Goal: Task Accomplishment & Management: Use online tool/utility

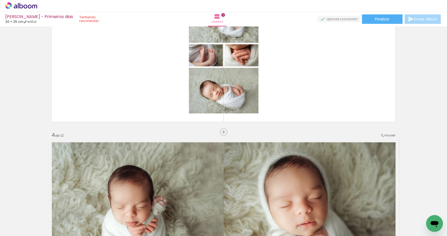
scroll to position [335, 0]
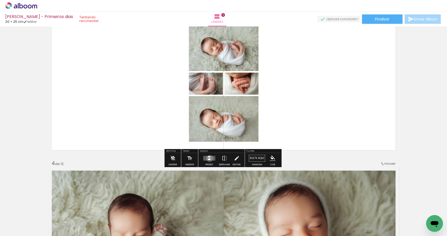
click at [208, 158] on quentale-layouter at bounding box center [209, 158] width 12 height 5
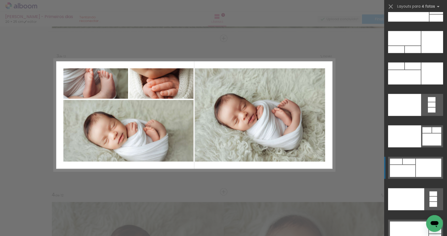
scroll to position [11300, 0]
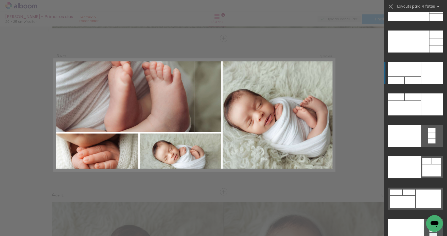
click at [425, 77] on div at bounding box center [432, 73] width 22 height 22
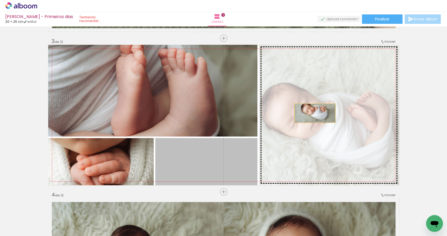
drag, startPoint x: 203, startPoint y: 151, endPoint x: 321, endPoint y: 109, distance: 124.8
click at [0, 0] on slot at bounding box center [0, 0] width 0 height 0
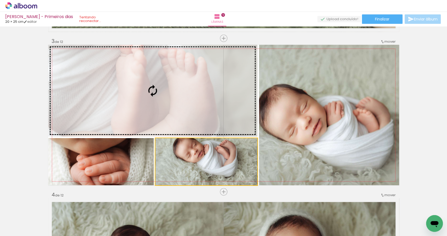
drag, startPoint x: 202, startPoint y: 154, endPoint x: 161, endPoint y: 91, distance: 75.3
click at [0, 0] on slot at bounding box center [0, 0] width 0 height 0
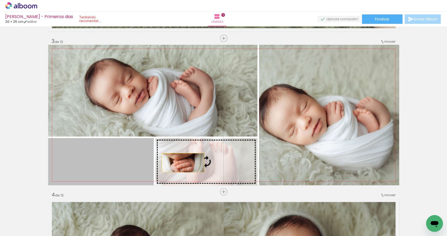
drag, startPoint x: 125, startPoint y: 159, endPoint x: 198, endPoint y: 163, distance: 73.2
click at [0, 0] on slot at bounding box center [0, 0] width 0 height 0
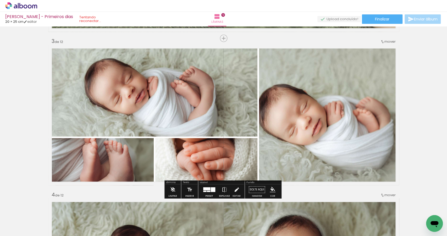
click at [235, 190] on iron-icon at bounding box center [237, 189] width 6 height 10
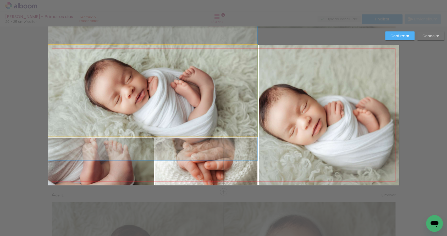
click at [191, 103] on quentale-photo at bounding box center [152, 91] width 209 height 92
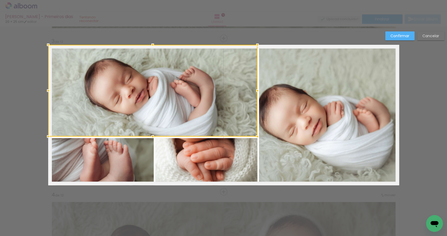
click at [187, 149] on quentale-photo at bounding box center [206, 161] width 102 height 47
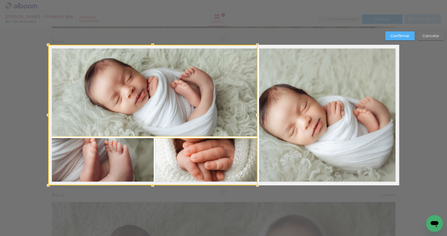
click at [121, 156] on div at bounding box center [152, 115] width 209 height 140
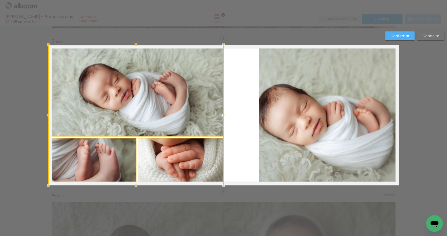
drag, startPoint x: 255, startPoint y: 115, endPoint x: 221, endPoint y: 111, distance: 34.0
click at [221, 111] on div at bounding box center [223, 115] width 10 height 10
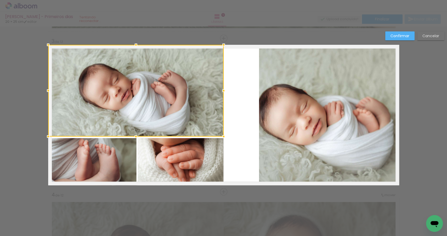
click at [243, 97] on quentale-layouter at bounding box center [223, 115] width 351 height 140
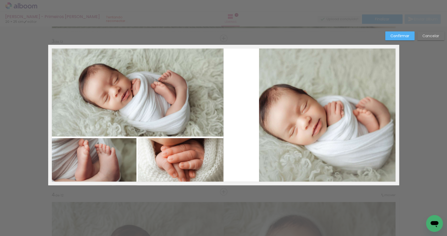
click at [207, 153] on quentale-photo at bounding box center [181, 161] width 86 height 47
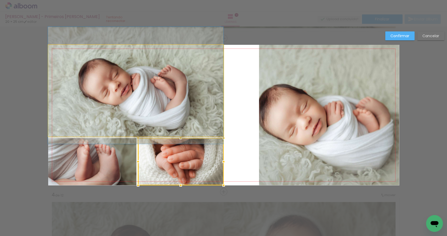
drag, startPoint x: 169, startPoint y: 109, endPoint x: 168, endPoint y: 104, distance: 5.3
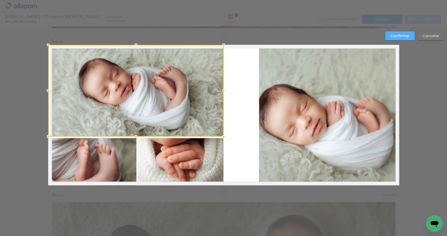
click at [155, 95] on div at bounding box center [135, 91] width 175 height 92
click at [238, 83] on quentale-layouter at bounding box center [223, 115] width 351 height 140
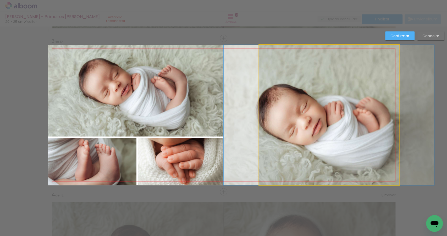
click at [294, 96] on quentale-photo at bounding box center [329, 115] width 140 height 140
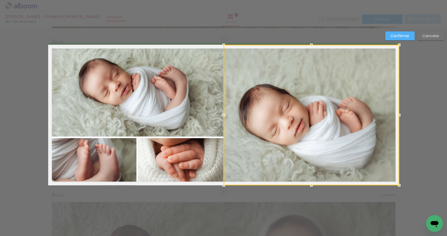
drag, startPoint x: 257, startPoint y: 115, endPoint x: 223, endPoint y: 116, distance: 33.8
click at [223, 116] on div at bounding box center [223, 115] width 10 height 10
click at [206, 97] on quentale-photo at bounding box center [135, 91] width 175 height 92
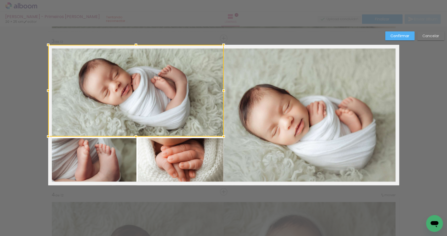
click at [277, 61] on quentale-photo at bounding box center [311, 115] width 175 height 140
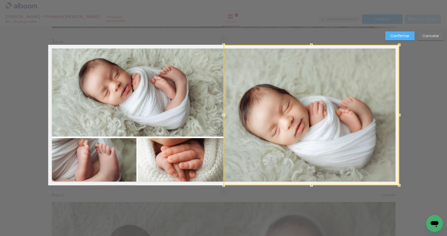
click at [183, 166] on quentale-photo at bounding box center [181, 161] width 86 height 47
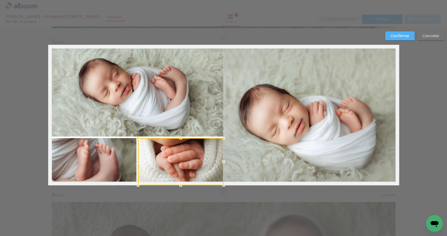
click at [114, 165] on quentale-photo at bounding box center [92, 161] width 89 height 47
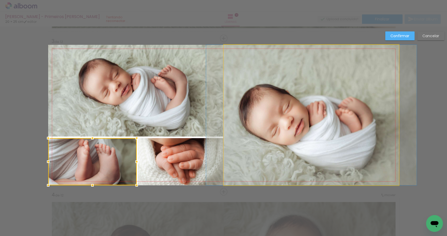
click at [251, 111] on quentale-photo at bounding box center [311, 115] width 175 height 140
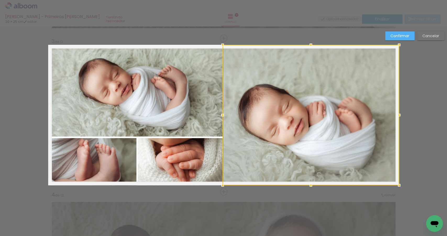
drag, startPoint x: 222, startPoint y: 115, endPoint x: 219, endPoint y: 115, distance: 2.9
click at [219, 115] on div at bounding box center [222, 115] width 10 height 10
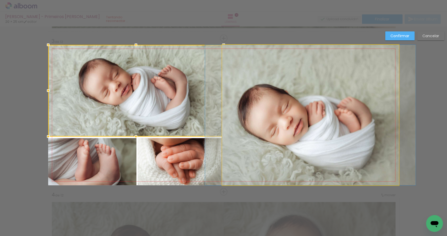
click at [234, 113] on quentale-photo at bounding box center [310, 115] width 177 height 140
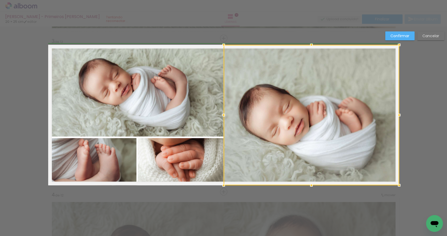
click at [222, 115] on div at bounding box center [223, 115] width 10 height 10
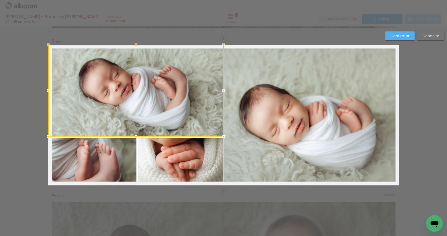
click at [0, 0] on slot "Confirmar" at bounding box center [0, 0] width 0 height 0
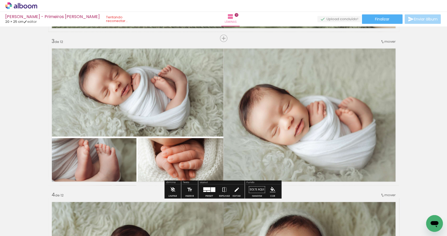
click at [237, 190] on iron-icon at bounding box center [237, 189] width 6 height 10
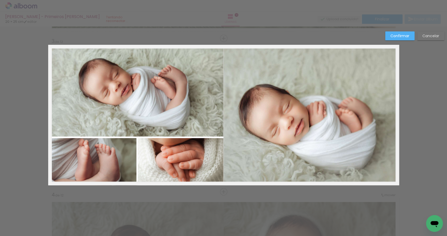
click at [166, 97] on quentale-photo at bounding box center [135, 91] width 175 height 92
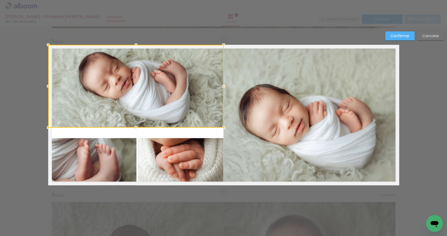
drag, startPoint x: 135, startPoint y: 136, endPoint x: 137, endPoint y: 127, distance: 9.1
click at [137, 127] on div at bounding box center [136, 127] width 10 height 10
click at [126, 146] on quentale-photo at bounding box center [92, 161] width 89 height 47
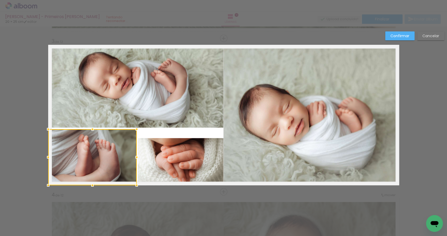
drag, startPoint x: 91, startPoint y: 138, endPoint x: 93, endPoint y: 129, distance: 9.0
click at [93, 129] on div at bounding box center [92, 129] width 10 height 10
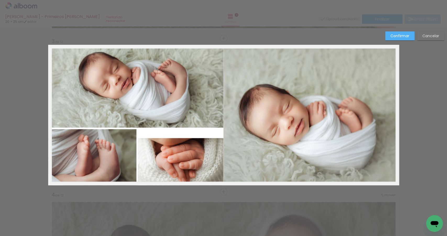
click at [155, 150] on quentale-photo at bounding box center [181, 161] width 86 height 47
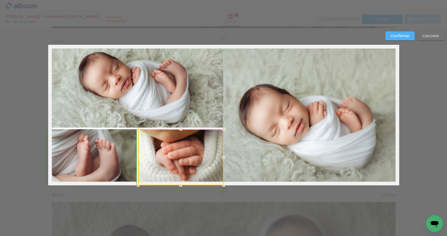
drag, startPoint x: 179, startPoint y: 138, endPoint x: 179, endPoint y: 130, distance: 7.1
click at [179, 130] on div at bounding box center [180, 129] width 10 height 10
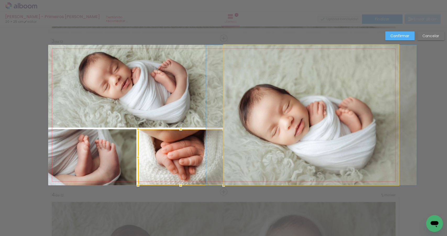
click at [275, 120] on quentale-photo at bounding box center [311, 115] width 175 height 140
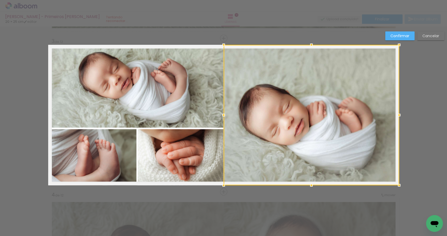
click at [0, 0] on slot "Confirmar" at bounding box center [0, 0] width 0 height 0
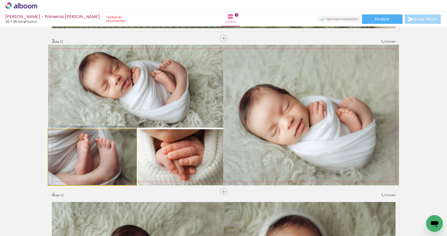
drag, startPoint x: 101, startPoint y: 167, endPoint x: 102, endPoint y: 161, distance: 5.8
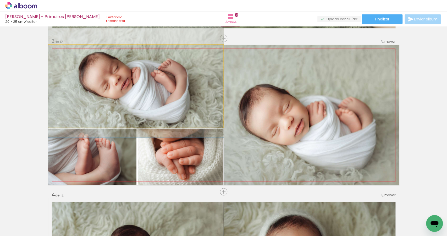
click at [145, 93] on quentale-photo at bounding box center [135, 86] width 175 height 83
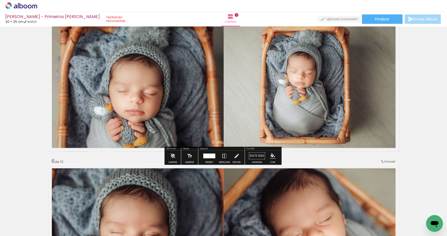
scroll to position [650, 0]
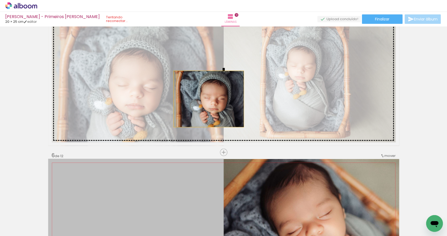
drag, startPoint x: 155, startPoint y: 193, endPoint x: 212, endPoint y: 90, distance: 117.6
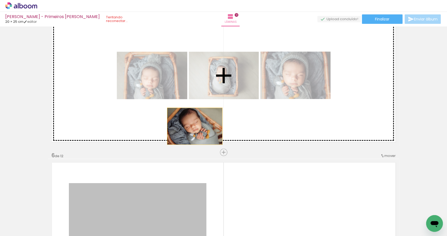
drag, startPoint x: 147, startPoint y: 195, endPoint x: 209, endPoint y: 97, distance: 115.9
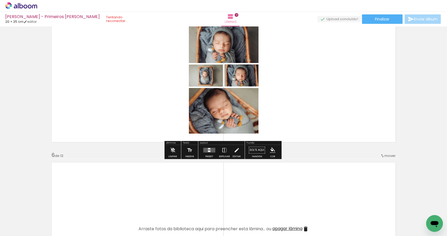
click at [210, 150] on quentale-layouter at bounding box center [209, 150] width 12 height 5
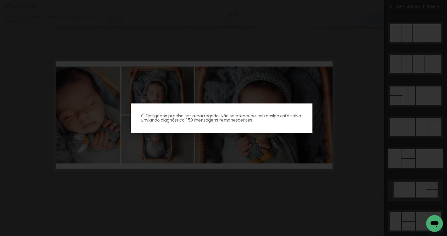
scroll to position [4117, 0]
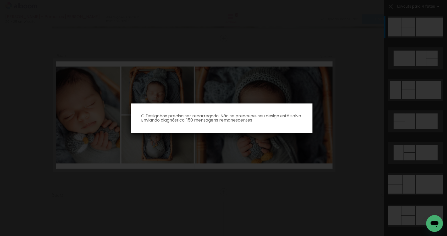
click at [325, 160] on iron-overlay-backdrop at bounding box center [223, 118] width 447 height 236
click at [318, 124] on iron-overlay-backdrop at bounding box center [223, 118] width 447 height 236
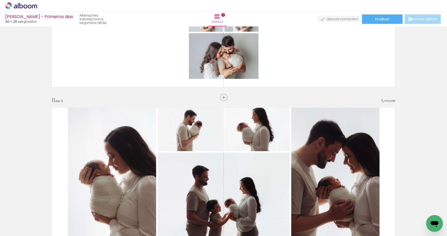
scroll to position [1409, 0]
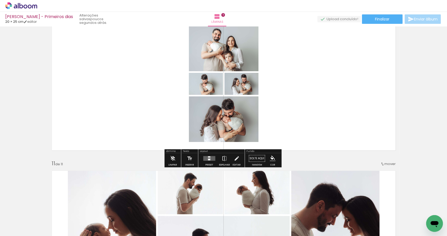
click at [211, 157] on quentale-layouter at bounding box center [209, 158] width 12 height 5
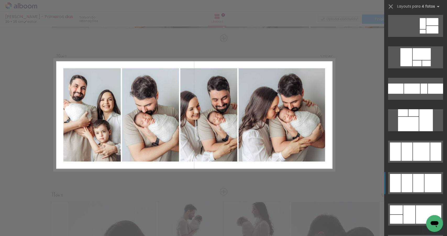
scroll to position [3965, 0]
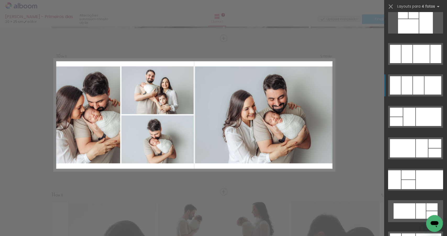
click at [434, 184] on div at bounding box center [429, 179] width 27 height 19
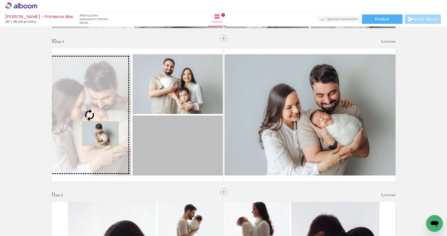
drag, startPoint x: 162, startPoint y: 153, endPoint x: 98, endPoint y: 133, distance: 66.8
click at [0, 0] on slot at bounding box center [0, 0] width 0 height 0
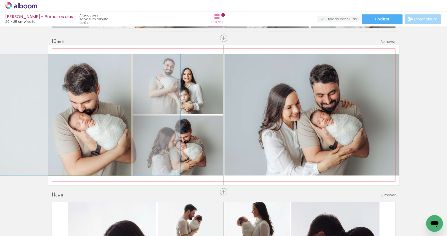
click at [105, 134] on quentale-photo at bounding box center [89, 114] width 83 height 121
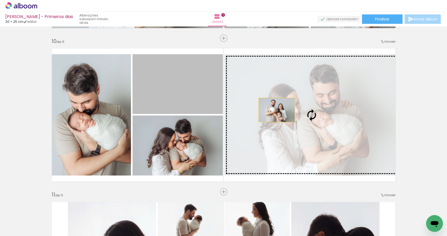
drag, startPoint x: 178, startPoint y: 93, endPoint x: 278, endPoint y: 110, distance: 101.1
click at [0, 0] on slot at bounding box center [0, 0] width 0 height 0
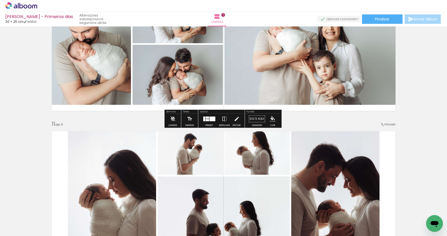
scroll to position [1539, 0]
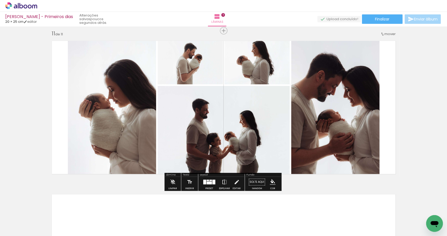
click at [210, 180] on div at bounding box center [211, 180] width 2 height 1
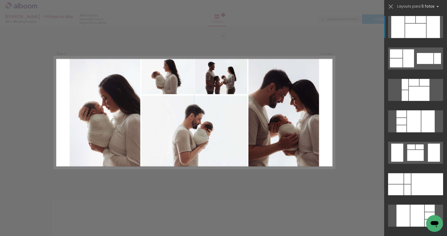
scroll to position [1532, 0]
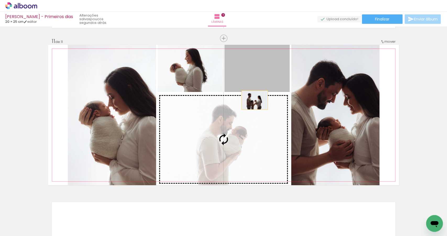
drag, startPoint x: 257, startPoint y: 85, endPoint x: 228, endPoint y: 128, distance: 51.9
click at [0, 0] on slot at bounding box center [0, 0] width 0 height 0
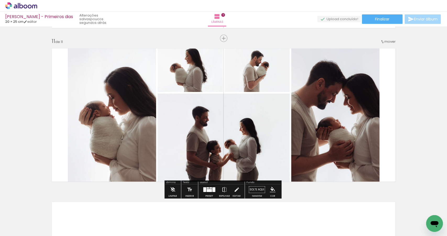
click at [213, 188] on div at bounding box center [213, 189] width 3 height 5
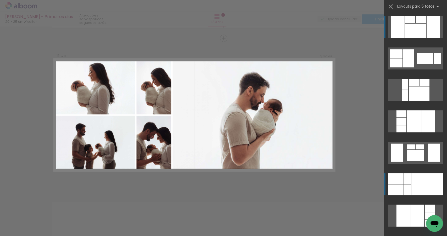
click at [424, 178] on div at bounding box center [427, 184] width 32 height 22
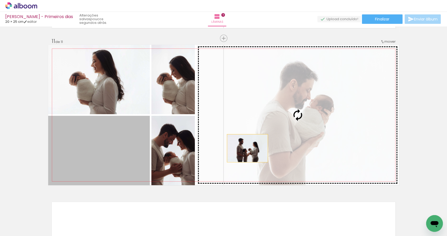
drag, startPoint x: 123, startPoint y: 157, endPoint x: 276, endPoint y: 144, distance: 153.3
click at [0, 0] on slot at bounding box center [0, 0] width 0 height 0
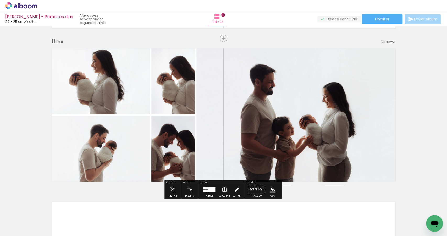
click at [236, 188] on iron-icon at bounding box center [237, 189] width 6 height 10
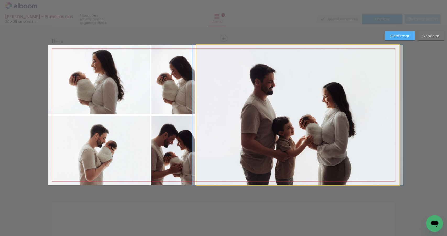
click at [255, 114] on quentale-photo at bounding box center [297, 115] width 203 height 140
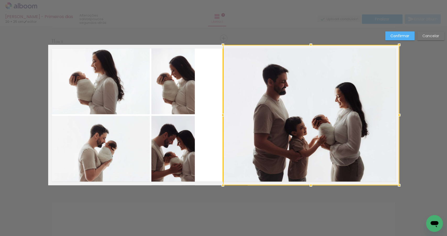
drag, startPoint x: 196, startPoint y: 114, endPoint x: 222, endPoint y: 114, distance: 26.5
click at [222, 114] on div at bounding box center [223, 115] width 10 height 10
click at [425, 39] on paper-button "Cancelar" at bounding box center [430, 35] width 27 height 9
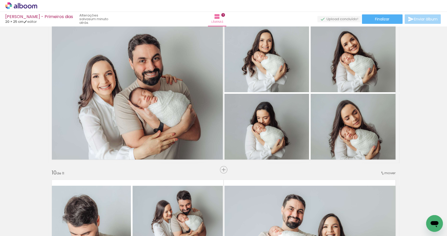
scroll to position [1239, 0]
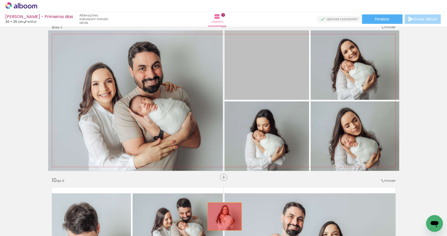
drag, startPoint x: 268, startPoint y: 81, endPoint x: 223, endPoint y: 216, distance: 143.0
click at [223, 216] on quentale-workspace at bounding box center [223, 118] width 447 height 236
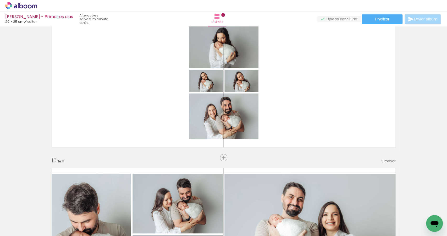
scroll to position [1269, 0]
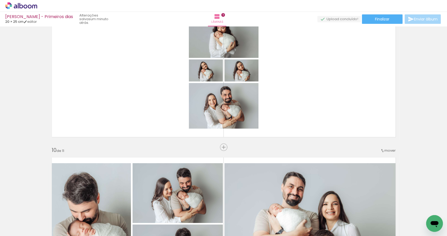
click at [28, 222] on div at bounding box center [17, 222] width 24 height 1
click at [0, 0] on slot "Não utilizadas" at bounding box center [0, 0] width 0 height 0
click at [20, 222] on input "Não utilizadas" at bounding box center [15, 224] width 20 height 4
click at [0, 0] on slot "Todas as fotos" at bounding box center [0, 0] width 0 height 0
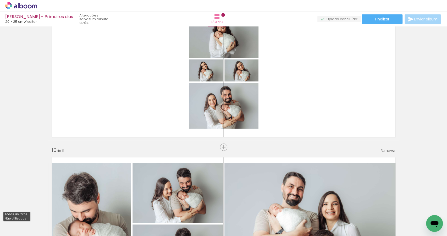
type input "Todas as fotos"
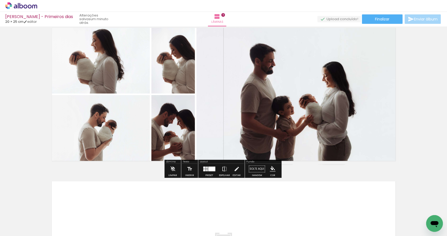
scroll to position [1553, 0]
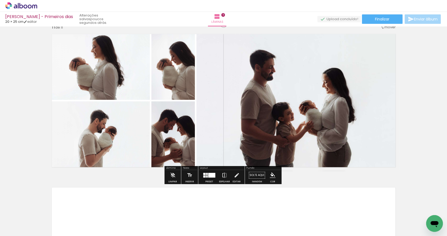
scroll to position [1552, 0]
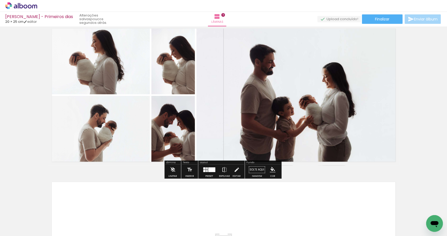
click at [210, 171] on div at bounding box center [211, 169] width 7 height 5
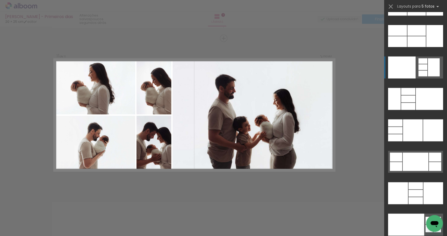
scroll to position [14086, 0]
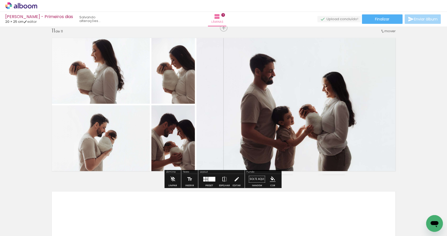
scroll to position [1586, 0]
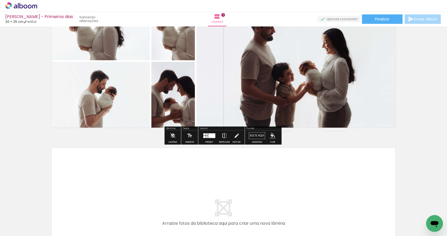
click at [211, 136] on div at bounding box center [211, 135] width 7 height 5
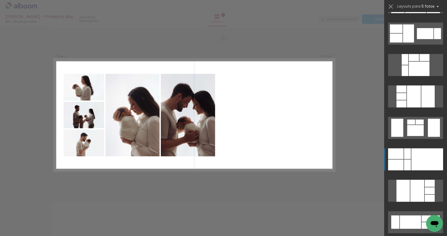
scroll to position [203, 0]
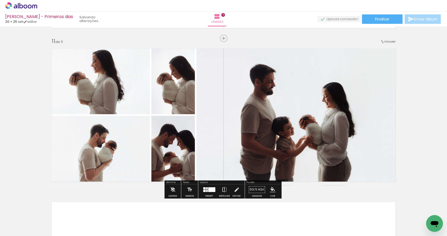
scroll to position [1475, 0]
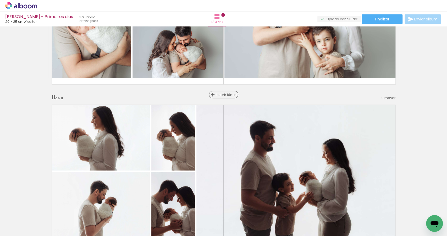
click at [223, 94] on span "Inserir lâmina" at bounding box center [226, 94] width 20 height 3
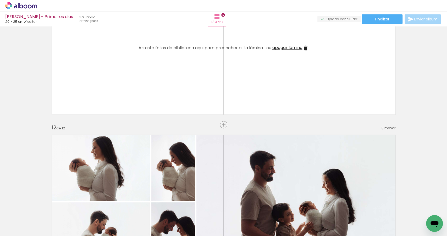
scroll to position [1590, 0]
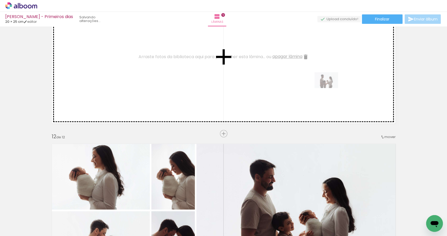
drag, startPoint x: 316, startPoint y: 222, endPoint x: 330, endPoint y: 88, distance: 135.1
click at [330, 88] on quentale-workspace at bounding box center [223, 118] width 447 height 236
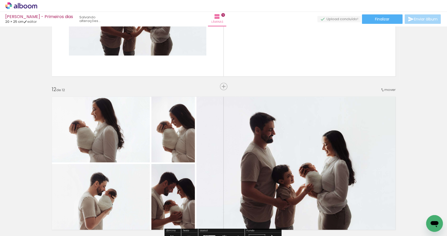
scroll to position [1628, 0]
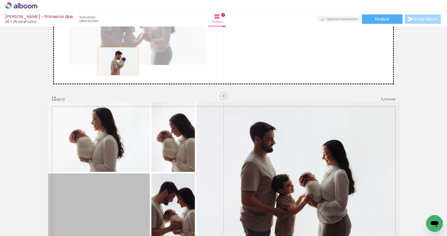
drag, startPoint x: 120, startPoint y: 187, endPoint x: 116, endPoint y: 59, distance: 127.9
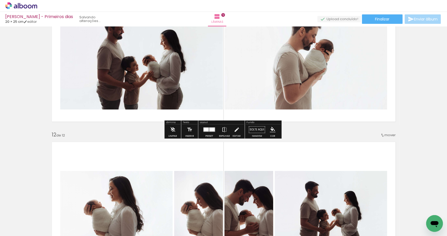
scroll to position [1591, 0]
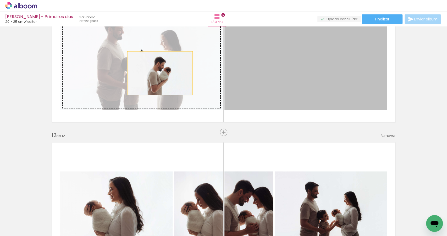
drag, startPoint x: 278, startPoint y: 74, endPoint x: 154, endPoint y: 73, distance: 123.9
click at [0, 0] on slot at bounding box center [0, 0] width 0 height 0
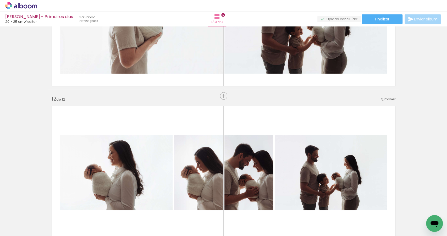
scroll to position [1652, 0]
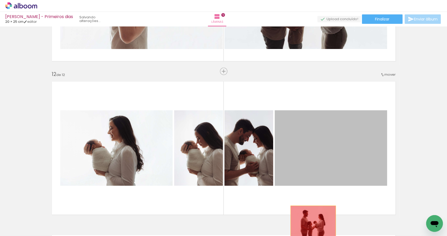
drag, startPoint x: 334, startPoint y: 155, endPoint x: 312, endPoint y: 221, distance: 69.7
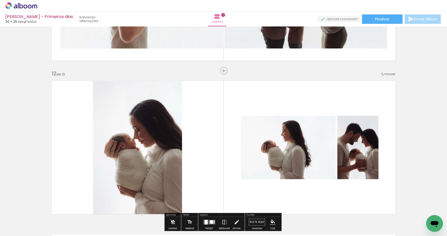
scroll to position [1685, 0]
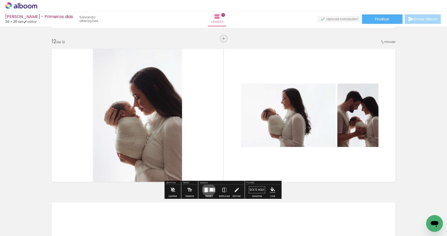
click at [207, 189] on quentale-layouter at bounding box center [209, 190] width 12 height 5
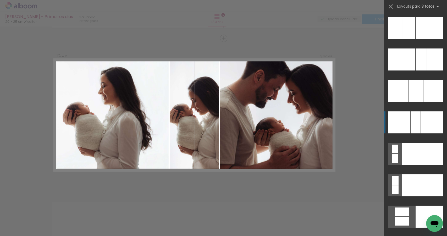
scroll to position [5427, 0]
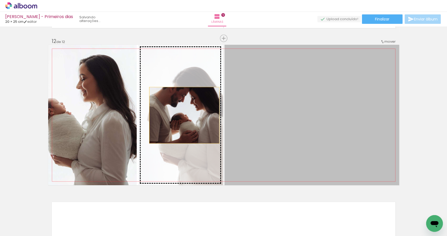
drag, startPoint x: 300, startPoint y: 128, endPoint x: 183, endPoint y: 115, distance: 117.5
click at [0, 0] on slot at bounding box center [0, 0] width 0 height 0
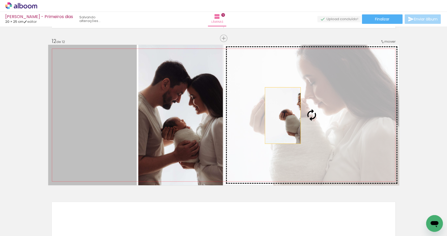
drag, startPoint x: 84, startPoint y: 112, endPoint x: 281, endPoint y: 115, distance: 197.0
click at [0, 0] on slot at bounding box center [0, 0] width 0 height 0
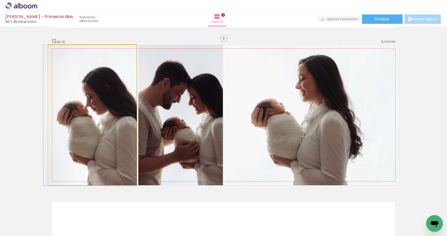
drag, startPoint x: 92, startPoint y: 113, endPoint x: 90, endPoint y: 107, distance: 6.7
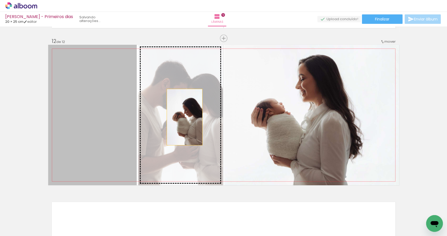
drag, startPoint x: 114, startPoint y: 122, endPoint x: 183, endPoint y: 117, distance: 69.6
click at [0, 0] on slot at bounding box center [0, 0] width 0 height 0
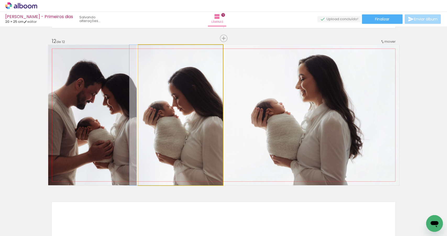
drag, startPoint x: 179, startPoint y: 122, endPoint x: 173, endPoint y: 121, distance: 6.3
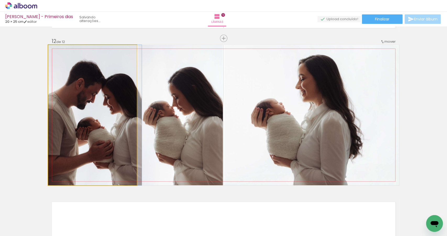
drag, startPoint x: 87, startPoint y: 122, endPoint x: 92, endPoint y: 123, distance: 5.3
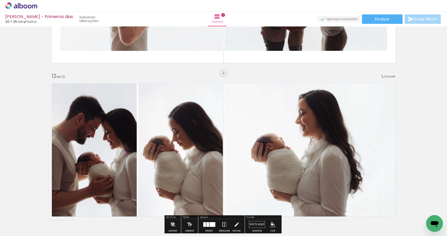
scroll to position [1685, 0]
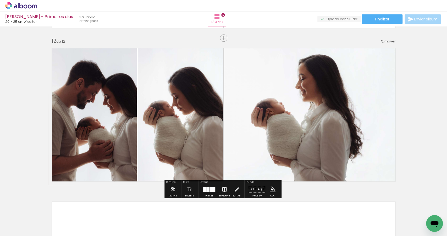
click at [210, 190] on div at bounding box center [213, 189] width 6 height 5
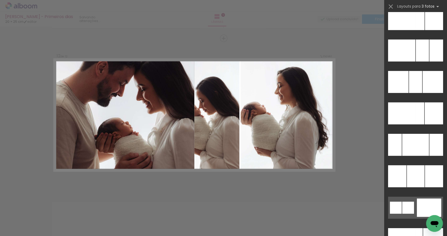
scroll to position [5044, 0]
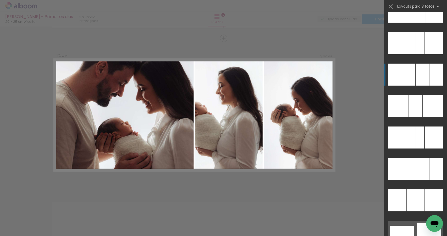
click at [424, 127] on div at bounding box center [420, 138] width 9 height 22
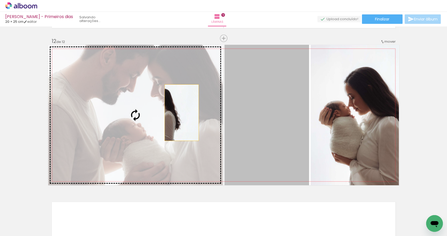
drag, startPoint x: 281, startPoint y: 119, endPoint x: 180, endPoint y: 112, distance: 100.8
click at [0, 0] on slot at bounding box center [0, 0] width 0 height 0
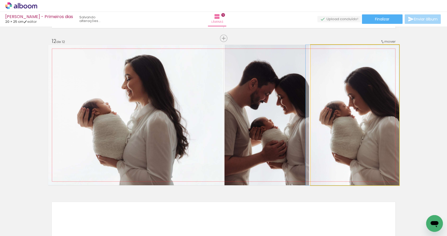
drag, startPoint x: 358, startPoint y: 117, endPoint x: 273, endPoint y: 119, distance: 85.4
click at [0, 0] on slot at bounding box center [0, 0] width 0 height 0
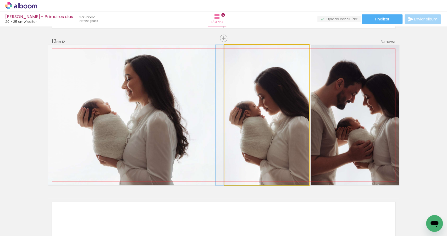
drag, startPoint x: 268, startPoint y: 121, endPoint x: 303, endPoint y: 129, distance: 35.9
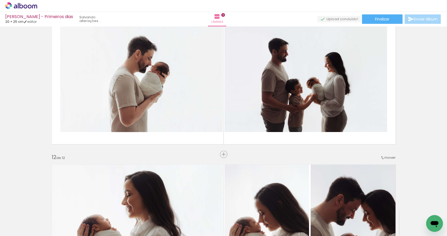
scroll to position [1631, 0]
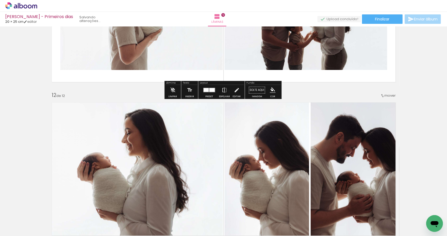
click at [211, 90] on div at bounding box center [212, 90] width 6 height 4
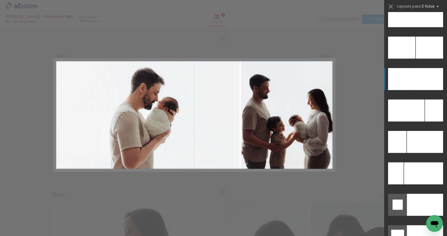
scroll to position [2301, 0]
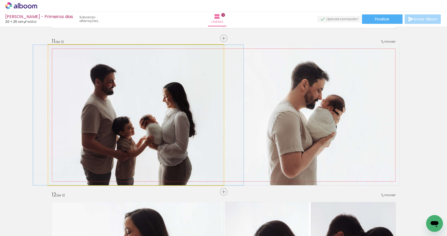
click at [191, 125] on quentale-photo at bounding box center [135, 115] width 175 height 140
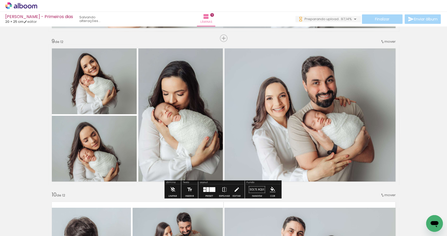
scroll to position [0, 355]
click at [237, 189] on iron-icon at bounding box center [237, 189] width 6 height 10
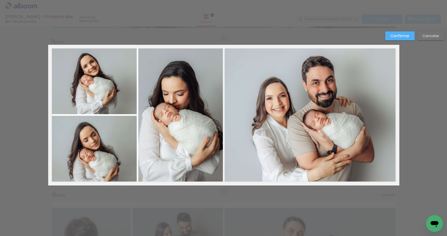
scroll to position [1225, 0]
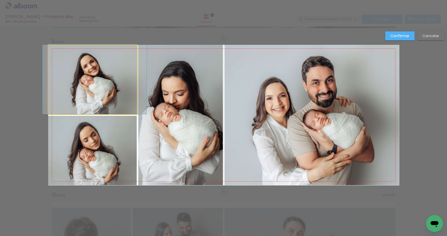
click at [118, 106] on quentale-photo at bounding box center [92, 79] width 89 height 69
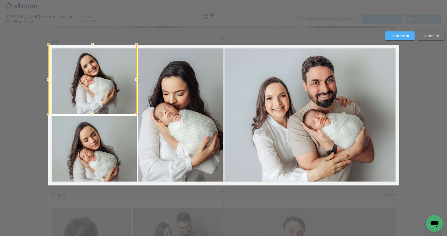
click at [120, 146] on quentale-photo at bounding box center [92, 150] width 89 height 69
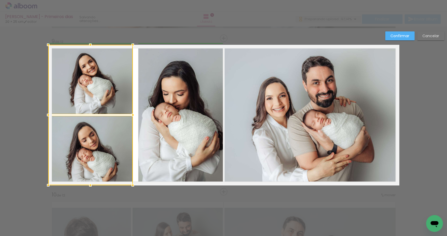
click at [133, 114] on div at bounding box center [133, 115] width 10 height 10
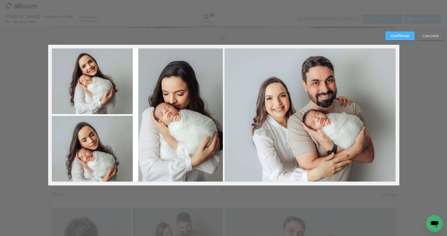
click at [144, 113] on quentale-photo at bounding box center [180, 115] width 85 height 140
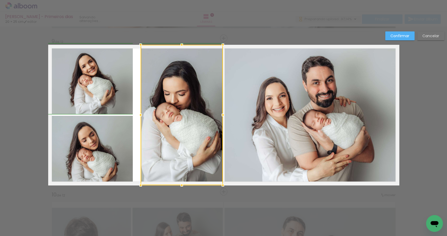
click at [135, 115] on div at bounding box center [140, 115] width 10 height 10
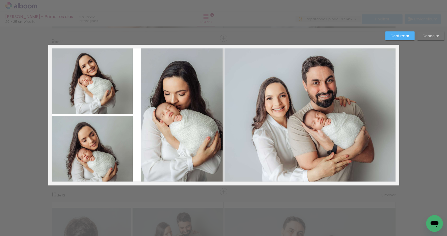
click at [151, 114] on quentale-photo at bounding box center [182, 115] width 82 height 140
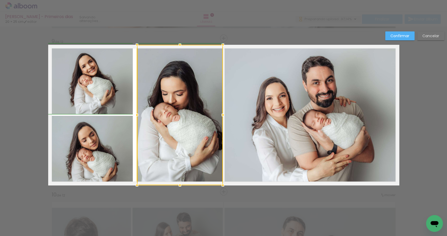
click at [136, 115] on div at bounding box center [137, 115] width 10 height 10
click at [160, 112] on div at bounding box center [180, 115] width 86 height 140
click at [118, 98] on quentale-photo at bounding box center [90, 79] width 85 height 69
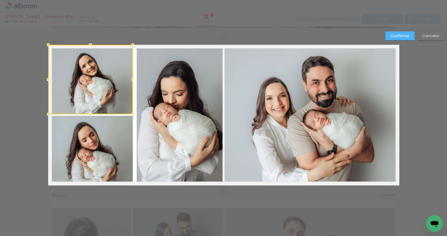
click at [135, 112] on div at bounding box center [133, 114] width 10 height 10
click at [139, 114] on quentale-photo at bounding box center [180, 115] width 86 height 140
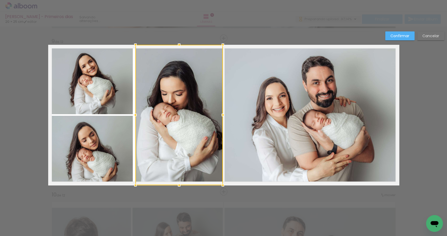
click at [133, 115] on div at bounding box center [135, 115] width 10 height 10
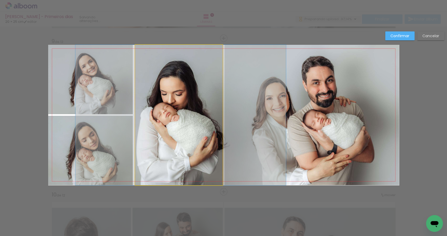
click at [136, 115] on quentale-photo at bounding box center [179, 115] width 88 height 140
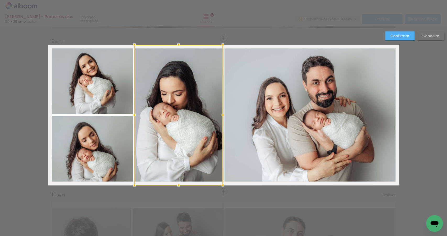
click at [133, 115] on div at bounding box center [134, 115] width 10 height 10
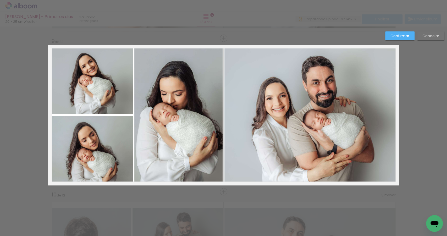
click at [141, 114] on quentale-photo at bounding box center [178, 115] width 89 height 140
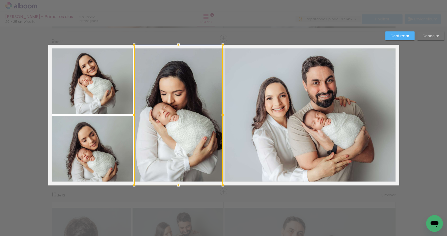
click at [132, 115] on div at bounding box center [134, 115] width 10 height 10
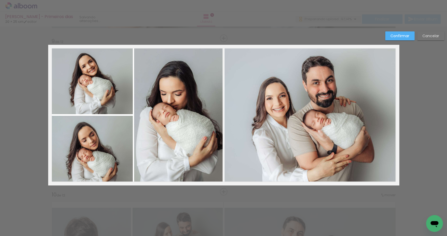
click at [208, 87] on quentale-photo at bounding box center [178, 115] width 89 height 140
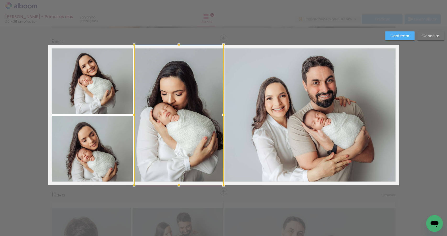
click at [222, 114] on div at bounding box center [223, 115] width 10 height 10
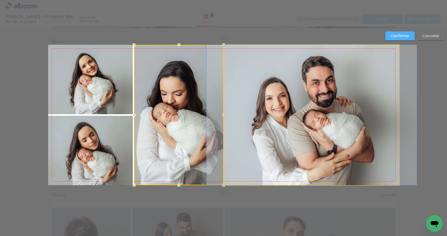
click at [237, 119] on quentale-photo at bounding box center [311, 115] width 175 height 140
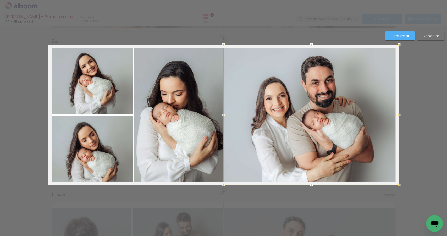
click at [222, 115] on div at bounding box center [223, 115] width 10 height 10
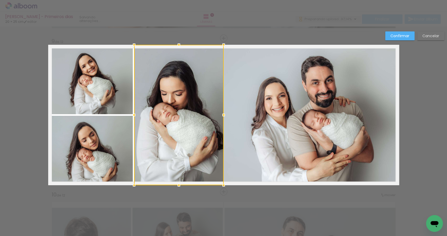
click at [0, 0] on slot "Confirmar" at bounding box center [0, 0] width 0 height 0
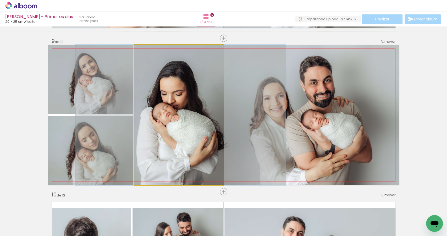
click at [187, 132] on quentale-photo at bounding box center [179, 115] width 90 height 140
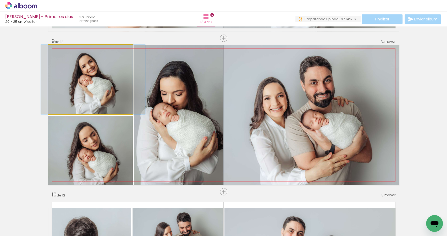
click at [95, 88] on quentale-photo at bounding box center [90, 79] width 85 height 69
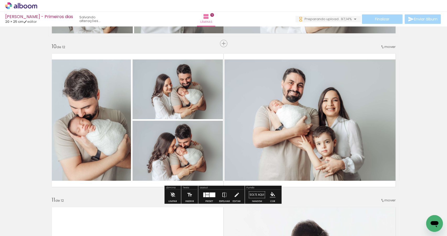
scroll to position [1374, 0]
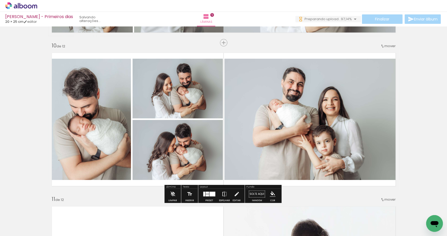
click at [211, 192] on div at bounding box center [213, 194] width 6 height 5
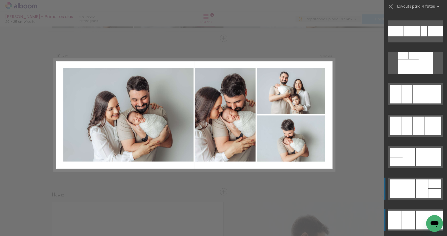
scroll to position [3925, 0]
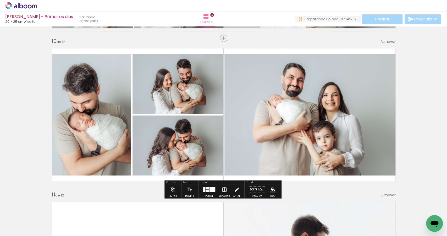
click at [212, 189] on div at bounding box center [213, 189] width 6 height 5
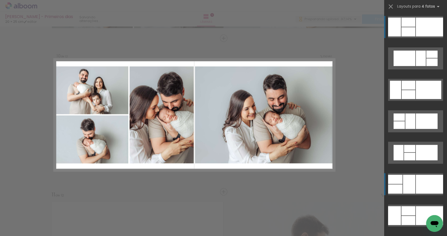
scroll to position [1378, 0]
click at [416, 181] on div at bounding box center [429, 184] width 27 height 19
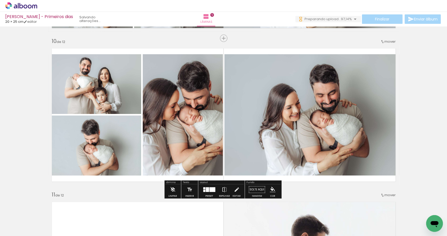
drag, startPoint x: 235, startPoint y: 189, endPoint x: 216, endPoint y: 174, distance: 24.4
click at [235, 189] on iron-icon at bounding box center [237, 189] width 6 height 10
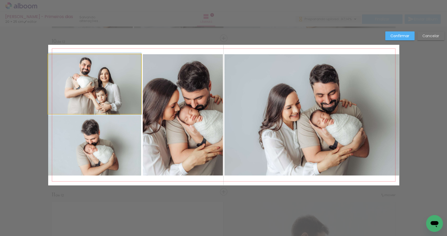
click at [121, 103] on quentale-photo at bounding box center [94, 84] width 93 height 60
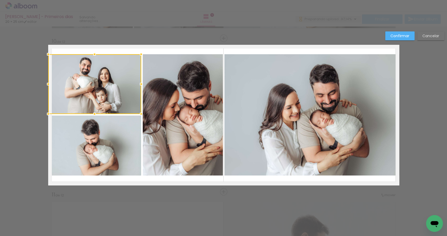
drag, startPoint x: 126, startPoint y: 144, endPoint x: 132, endPoint y: 145, distance: 5.8
click at [126, 144] on quentale-photo at bounding box center [94, 146] width 93 height 60
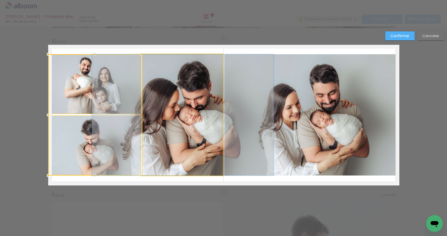
click at [188, 136] on quentale-photo at bounding box center [183, 114] width 80 height 121
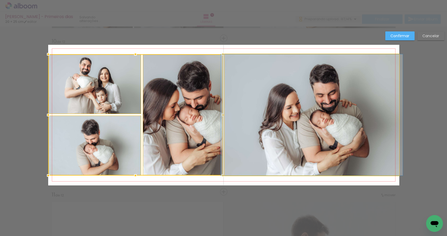
click at [271, 133] on quentale-photo at bounding box center [311, 114] width 175 height 121
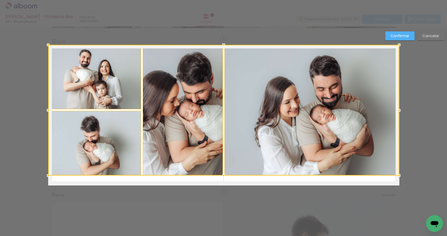
drag, startPoint x: 223, startPoint y: 54, endPoint x: 222, endPoint y: 46, distance: 8.1
click at [222, 46] on div at bounding box center [223, 45] width 10 height 10
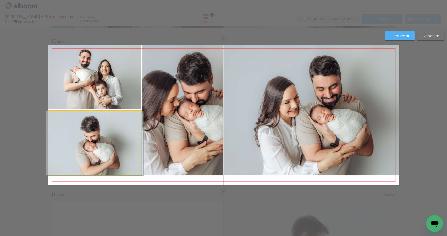
click at [117, 139] on quentale-photo at bounding box center [94, 143] width 93 height 65
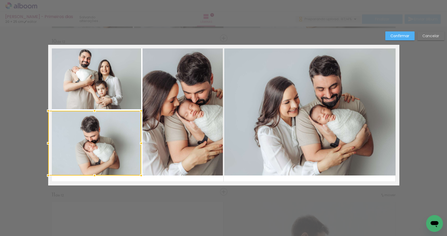
click at [113, 87] on quentale-photo at bounding box center [94, 77] width 93 height 64
click at [183, 101] on quentale-photo at bounding box center [182, 110] width 80 height 131
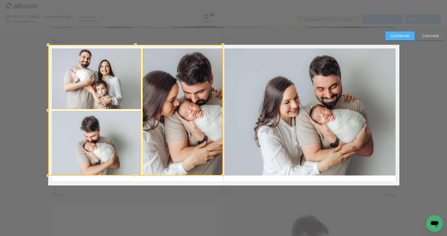
click at [256, 105] on quentale-photo at bounding box center [311, 110] width 175 height 131
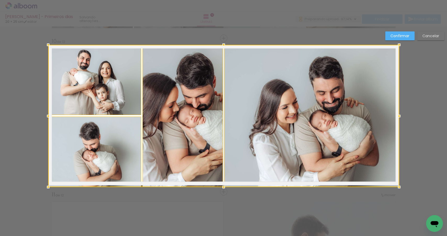
drag, startPoint x: 221, startPoint y: 175, endPoint x: 221, endPoint y: 183, distance: 7.9
click at [221, 183] on div at bounding box center [223, 187] width 10 height 10
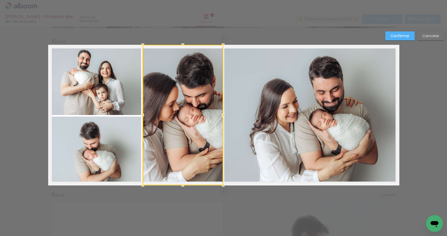
click at [0, 0] on slot "Confirmar" at bounding box center [0, 0] width 0 height 0
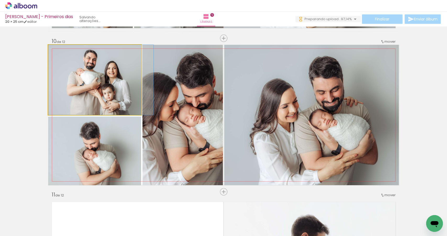
drag, startPoint x: 118, startPoint y: 102, endPoint x: 284, endPoint y: 131, distance: 168.6
click at [0, 0] on slot at bounding box center [0, 0] width 0 height 0
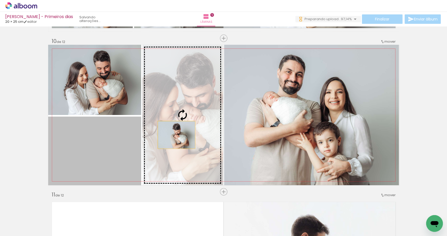
drag, startPoint x: 112, startPoint y: 152, endPoint x: 177, endPoint y: 134, distance: 66.7
click at [0, 0] on slot at bounding box center [0, 0] width 0 height 0
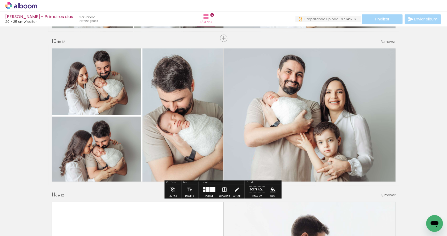
click at [246, 106] on quentale-photo at bounding box center [311, 115] width 175 height 140
click at [234, 189] on iron-icon at bounding box center [237, 189] width 6 height 10
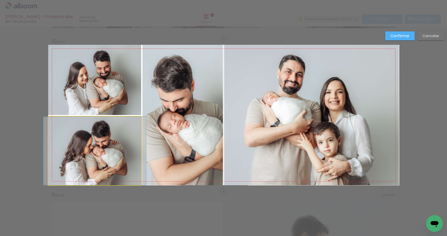
click at [119, 129] on quentale-photo at bounding box center [94, 151] width 93 height 69
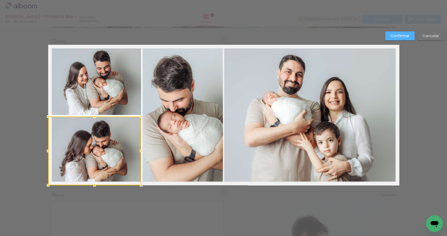
click at [123, 90] on quentale-photo at bounding box center [94, 80] width 93 height 70
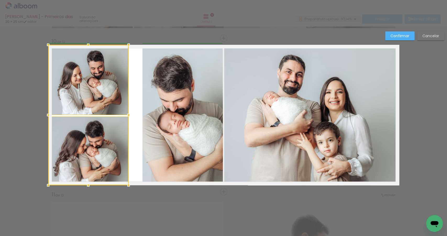
drag, startPoint x: 139, startPoint y: 115, endPoint x: 128, endPoint y: 114, distance: 10.8
click at [128, 114] on div at bounding box center [128, 115] width 10 height 10
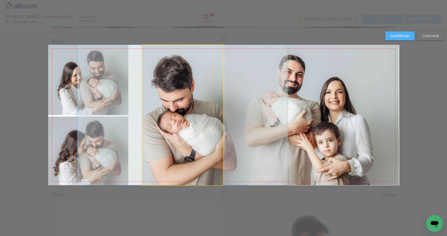
click at [146, 117] on quentale-photo at bounding box center [182, 115] width 80 height 140
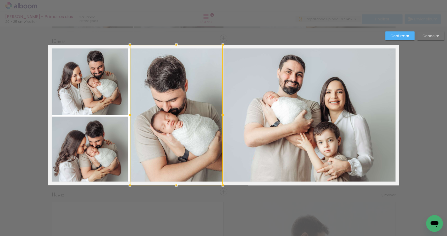
drag, startPoint x: 141, startPoint y: 115, endPoint x: 127, endPoint y: 116, distance: 14.7
click at [127, 116] on div at bounding box center [130, 115] width 10 height 10
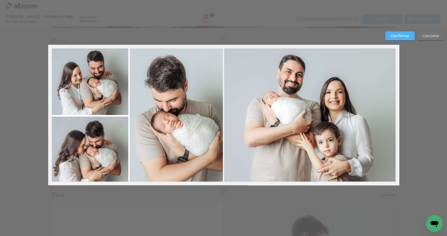
click at [247, 106] on quentale-photo at bounding box center [311, 115] width 175 height 140
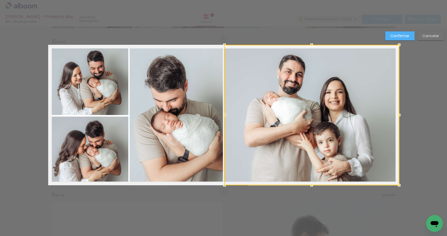
click at [215, 106] on quentale-photo at bounding box center [176, 115] width 93 height 140
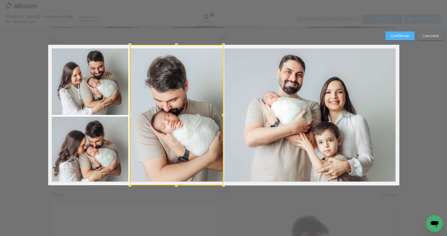
click at [222, 114] on div at bounding box center [223, 115] width 10 height 10
drag, startPoint x: 234, startPoint y: 112, endPoint x: 229, endPoint y: 113, distance: 5.6
click at [234, 112] on quentale-photo at bounding box center [311, 115] width 175 height 140
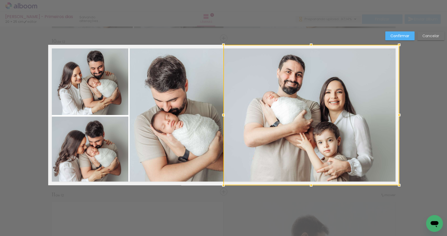
click at [222, 114] on div at bounding box center [223, 115] width 10 height 10
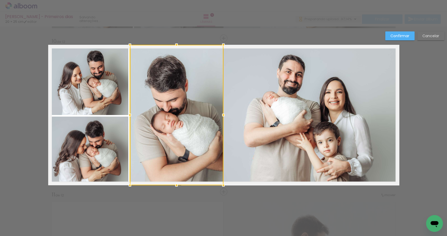
click at [390, 36] on paper-button "Confirmar" at bounding box center [399, 35] width 29 height 9
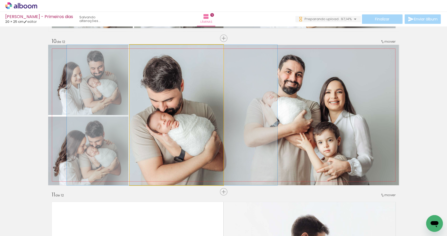
drag, startPoint x: 202, startPoint y: 114, endPoint x: 198, endPoint y: 114, distance: 4.2
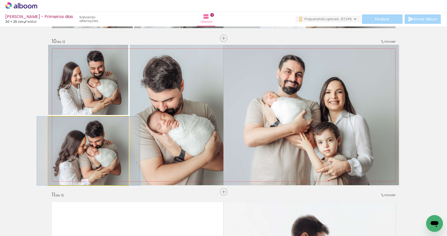
click at [94, 147] on quentale-photo at bounding box center [88, 151] width 80 height 69
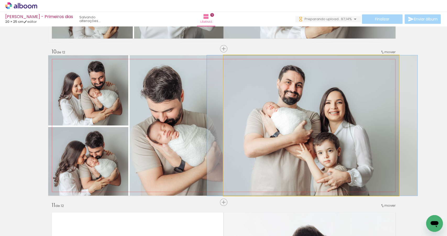
click at [320, 139] on quentale-photo at bounding box center [311, 125] width 176 height 140
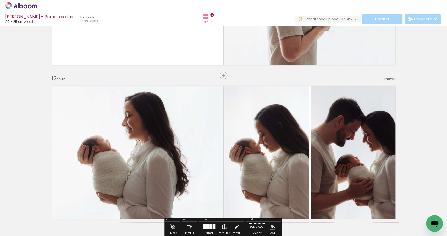
scroll to position [1701, 0]
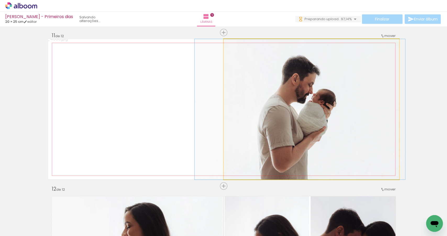
drag, startPoint x: 272, startPoint y: 139, endPoint x: 153, endPoint y: 140, distance: 118.9
click at [0, 0] on slot at bounding box center [0, 0] width 0 height 0
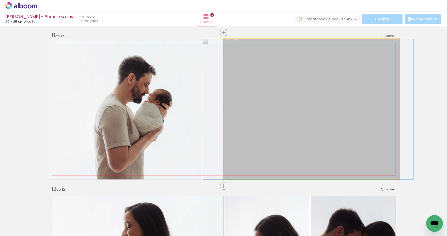
drag, startPoint x: 318, startPoint y: 137, endPoint x: 315, endPoint y: 137, distance: 2.9
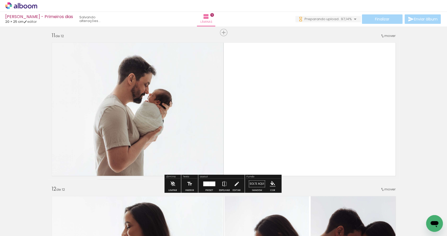
click at [387, 35] on span "mover" at bounding box center [389, 35] width 11 height 5
click at [376, 111] on span "12" at bounding box center [376, 109] width 4 height 9
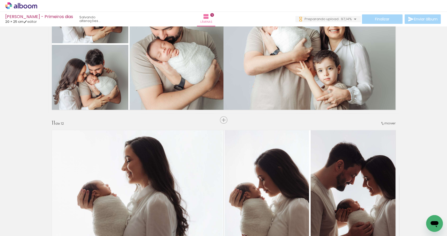
scroll to position [1494, 0]
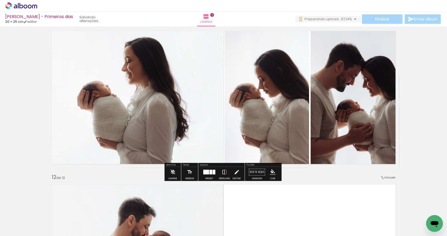
scroll to position [0, 355]
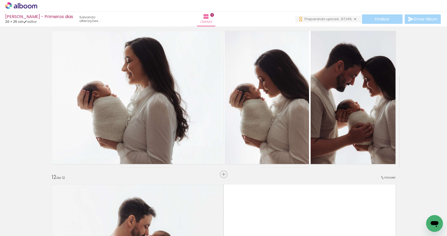
click at [12, 231] on span "Adicionar Fotos" at bounding box center [19, 229] width 16 height 6
click at [0, 0] on input "file" at bounding box center [0, 0] width 0 height 0
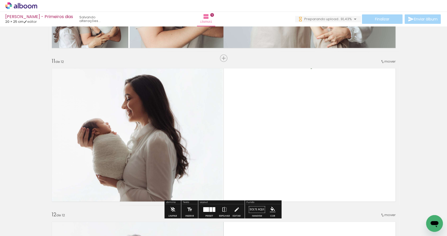
scroll to position [1522, 0]
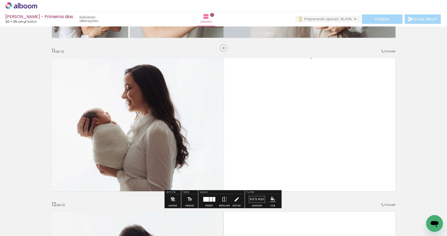
click at [237, 198] on iron-icon at bounding box center [237, 199] width 6 height 10
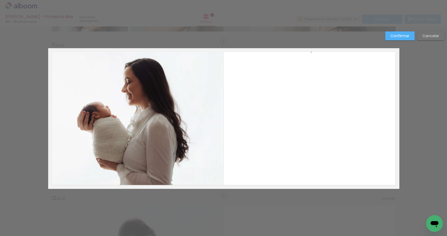
scroll to position [1532, 0]
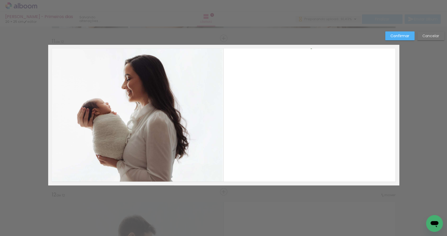
click at [204, 107] on quentale-photo at bounding box center [135, 115] width 175 height 140
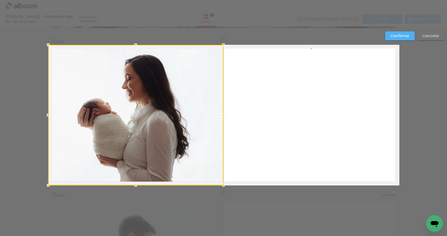
click at [222, 114] on div at bounding box center [223, 115] width 10 height 10
click at [230, 114] on quentale-photo at bounding box center [266, 115] width 85 height 140
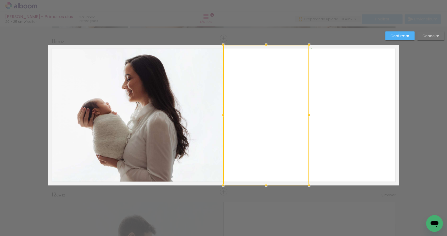
click at [222, 115] on div at bounding box center [223, 115] width 10 height 10
click at [0, 0] on slot "Confirmar" at bounding box center [0, 0] width 0 height 0
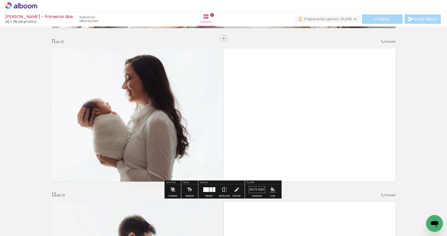
click at [295, 127] on quentale-photo at bounding box center [266, 115] width 86 height 140
click at [237, 187] on iron-icon at bounding box center [237, 189] width 6 height 10
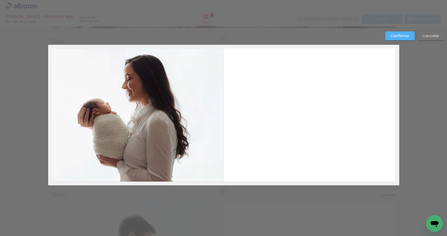
click at [288, 117] on quentale-photo at bounding box center [266, 115] width 86 height 140
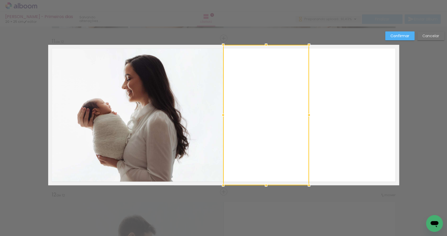
click at [312, 113] on div at bounding box center [309, 115] width 10 height 10
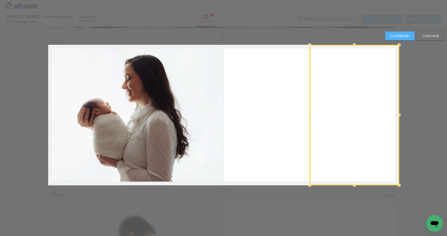
click at [308, 114] on div at bounding box center [310, 115] width 10 height 10
click at [0, 0] on slot "Confirmar" at bounding box center [0, 0] width 0 height 0
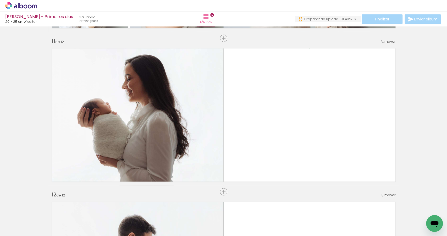
click at [21, 228] on span "Adicionar Fotos" at bounding box center [19, 229] width 16 height 6
click at [0, 0] on input "file" at bounding box center [0, 0] width 0 height 0
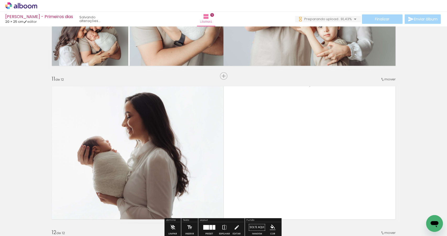
scroll to position [1521, 0]
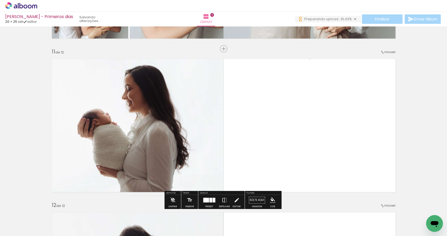
click at [9, 230] on iron-icon at bounding box center [7, 229] width 6 height 6
click at [0, 0] on input "file" at bounding box center [0, 0] width 0 height 0
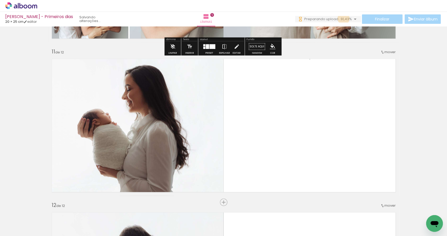
click at [342, 19] on span "91,43%" at bounding box center [346, 19] width 11 height 5
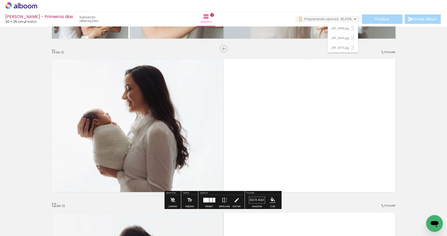
click at [7, 224] on div "Biblioteca 35 fotos Todas as fotos Não utilizadas Adicionar Fotos" at bounding box center [16, 220] width 32 height 26
click at [15, 227] on span "Adicionar Fotos" at bounding box center [19, 229] width 16 height 6
click at [0, 0] on input "file" at bounding box center [0, 0] width 0 height 0
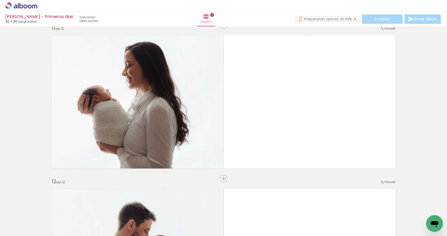
scroll to position [1575, 0]
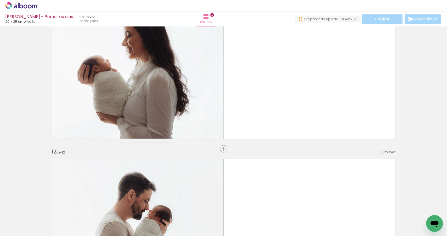
click at [16, 220] on input "Todas as fotos" at bounding box center [15, 220] width 20 height 4
click at [0, 0] on slot "Não utilizadas" at bounding box center [0, 0] width 0 height 0
click at [19, 222] on input "Não utilizadas" at bounding box center [15, 224] width 20 height 4
click at [0, 0] on slot "Todas as fotos" at bounding box center [0, 0] width 0 height 0
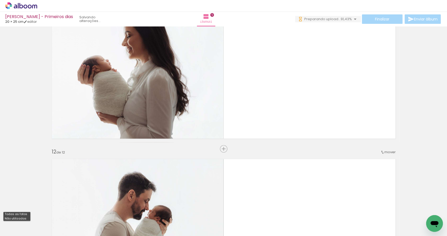
type input "Todas as fotos"
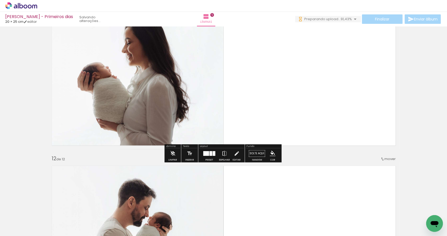
scroll to position [1538, 0]
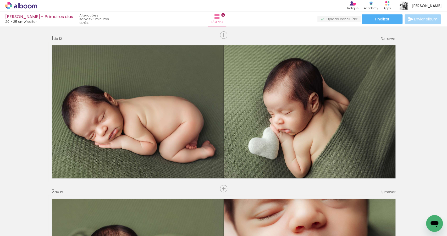
scroll to position [0, 624]
click at [9, 228] on iron-icon at bounding box center [7, 229] width 6 height 6
click at [0, 0] on input "file" at bounding box center [0, 0] width 0 height 0
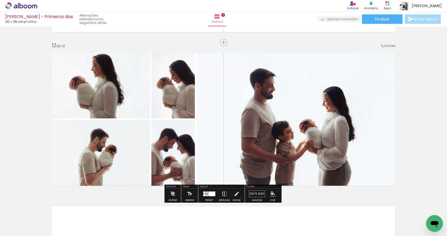
scroll to position [1682, 0]
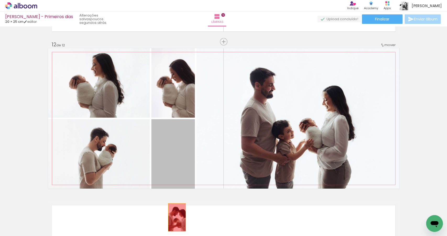
drag, startPoint x: 170, startPoint y: 153, endPoint x: 175, endPoint y: 217, distance: 64.4
click at [175, 217] on quentale-workspace at bounding box center [223, 118] width 447 height 236
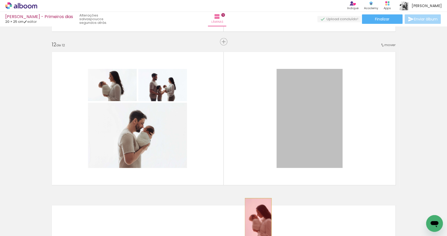
drag, startPoint x: 257, startPoint y: 213, endPoint x: 242, endPoint y: 211, distance: 14.6
click at [257, 218] on quentale-workspace at bounding box center [223, 118] width 447 height 236
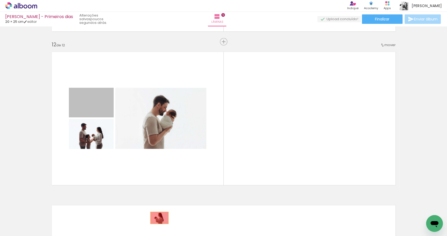
drag, startPoint x: 95, startPoint y: 106, endPoint x: 158, endPoint y: 218, distance: 127.7
click at [158, 218] on quentale-workspace at bounding box center [223, 118] width 447 height 236
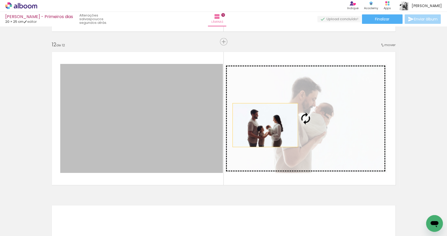
drag, startPoint x: 224, startPoint y: 125, endPoint x: 282, endPoint y: 123, distance: 57.6
click at [0, 0] on slot at bounding box center [0, 0] width 0 height 0
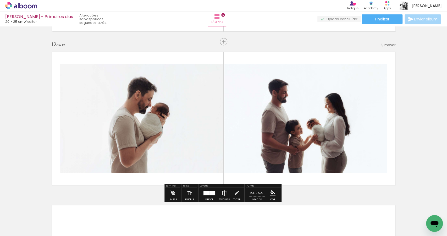
click at [12, 230] on span "Adicionar Fotos" at bounding box center [19, 229] width 16 height 6
click at [0, 0] on input "file" at bounding box center [0, 0] width 0 height 0
click at [24, 228] on span "Adicionar Fotos" at bounding box center [19, 229] width 16 height 6
click at [0, 0] on input "file" at bounding box center [0, 0] width 0 height 0
click at [211, 194] on div at bounding box center [212, 193] width 6 height 4
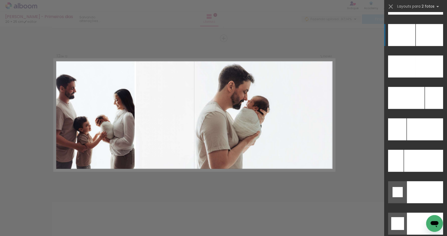
scroll to position [2247, 0]
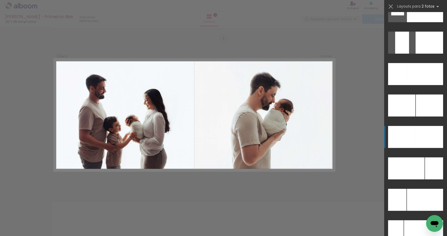
click at [420, 85] on div at bounding box center [424, 74] width 37 height 22
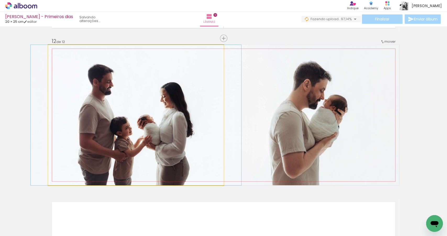
drag, startPoint x: 157, startPoint y: 118, endPoint x: 294, endPoint y: 121, distance: 137.0
click at [0, 0] on slot at bounding box center [0, 0] width 0 height 0
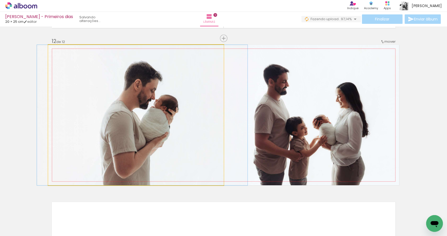
drag, startPoint x: 142, startPoint y: 126, endPoint x: 149, endPoint y: 126, distance: 6.3
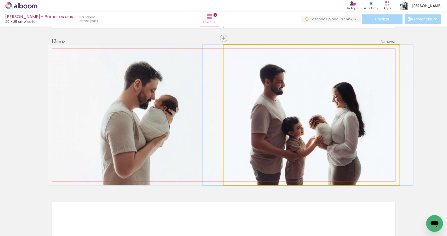
drag, startPoint x: 280, startPoint y: 134, endPoint x: 277, endPoint y: 135, distance: 3.2
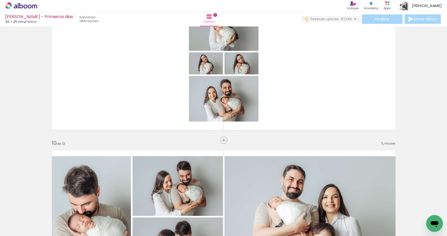
scroll to position [1271, 0]
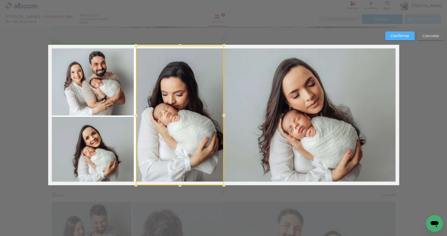
click at [135, 116] on div at bounding box center [136, 115] width 10 height 10
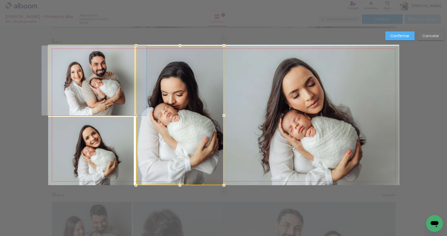
click at [125, 101] on quentale-photo at bounding box center [91, 81] width 86 height 70
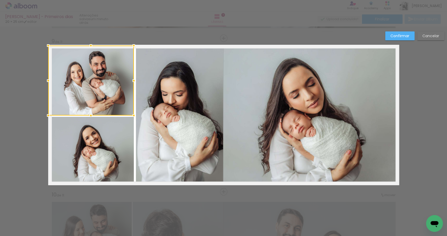
click at [129, 134] on quentale-photo at bounding box center [91, 151] width 86 height 68
click at [134, 116] on div at bounding box center [134, 115] width 10 height 10
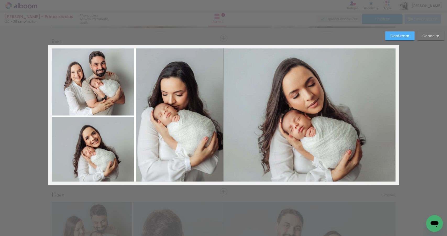
click at [127, 111] on quentale-photo at bounding box center [91, 81] width 86 height 70
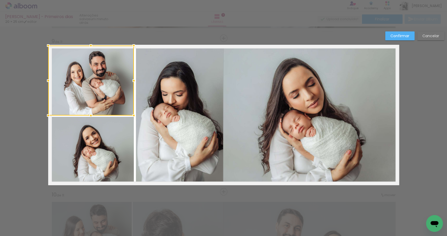
click at [129, 134] on quentale-photo at bounding box center [91, 151] width 86 height 68
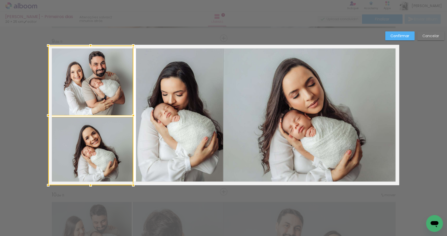
click at [132, 115] on div at bounding box center [133, 115] width 10 height 10
click at [141, 113] on quentale-photo at bounding box center [180, 116] width 88 height 140
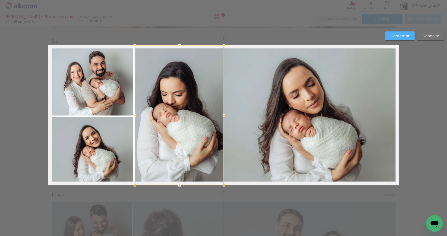
click at [134, 115] on div at bounding box center [135, 115] width 10 height 10
click at [249, 118] on quentale-photo at bounding box center [311, 116] width 176 height 140
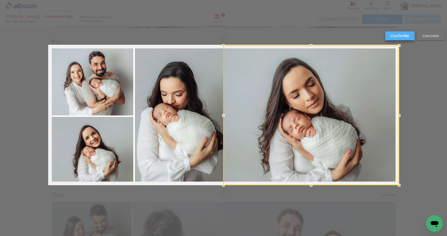
click at [0, 0] on slot "Confirmar" at bounding box center [0, 0] width 0 height 0
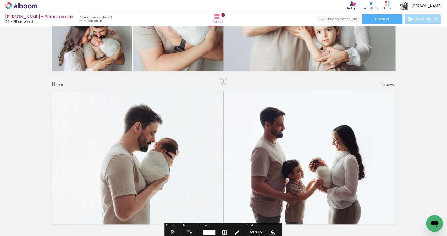
scroll to position [1461, 0]
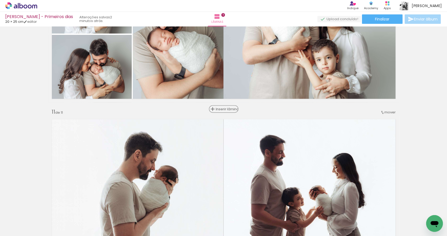
click at [224, 109] on span "Inserir lâmina" at bounding box center [226, 108] width 20 height 3
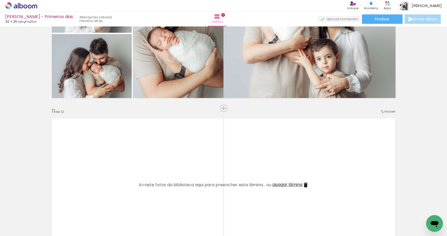
scroll to position [0, 0]
click at [19, 221] on input "Todas as fotos" at bounding box center [15, 220] width 20 height 4
click at [0, 0] on slot "Não utilizadas" at bounding box center [0, 0] width 0 height 0
type input "Não utilizadas"
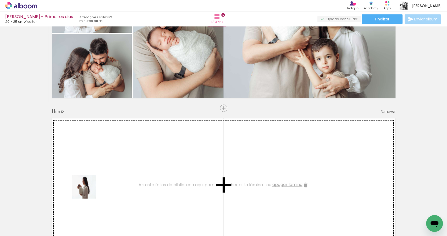
drag, startPoint x: 62, startPoint y: 220, endPoint x: 96, endPoint y: 175, distance: 56.8
click at [96, 175] on quentale-workspace at bounding box center [223, 118] width 447 height 236
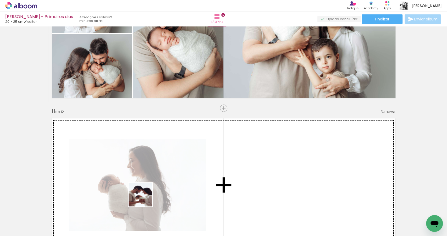
drag, startPoint x: 85, startPoint y: 222, endPoint x: 256, endPoint y: 153, distance: 184.3
click at [262, 148] on quentale-workspace at bounding box center [223, 118] width 447 height 236
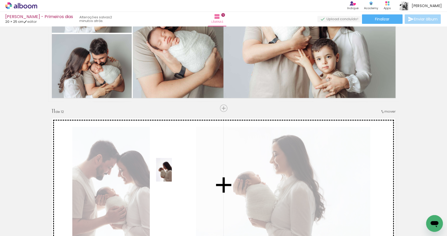
drag, startPoint x: 55, startPoint y: 218, endPoint x: 172, endPoint y: 174, distance: 124.9
click at [172, 174] on quentale-workspace at bounding box center [223, 118] width 447 height 236
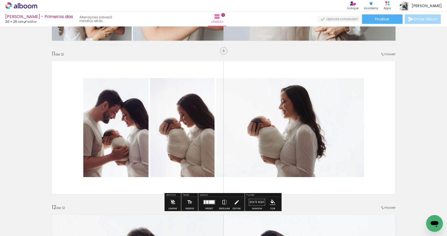
scroll to position [1520, 0]
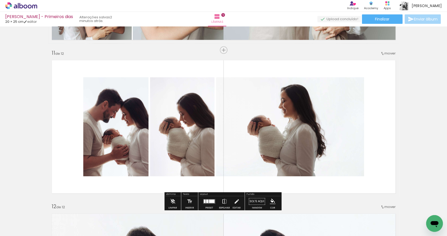
click at [209, 200] on div at bounding box center [212, 201] width 6 height 3
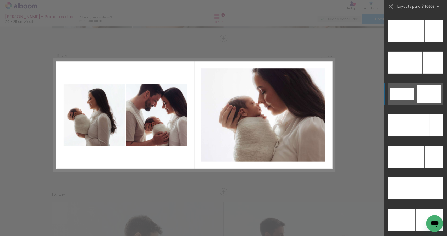
scroll to position [5028, 0]
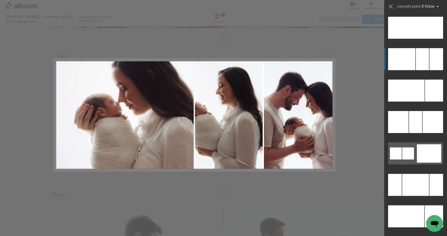
click at [422, 111] on div at bounding box center [415, 122] width 13 height 22
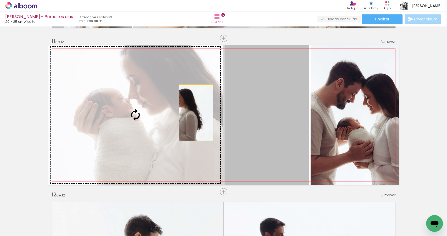
drag, startPoint x: 256, startPoint y: 112, endPoint x: 180, endPoint y: 112, distance: 76.2
click at [0, 0] on slot at bounding box center [0, 0] width 0 height 0
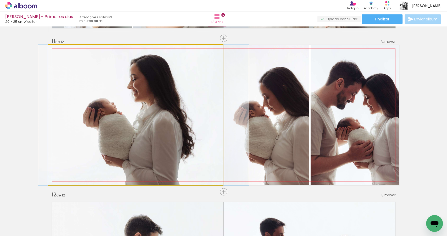
drag, startPoint x: 179, startPoint y: 117, endPoint x: 187, endPoint y: 117, distance: 8.1
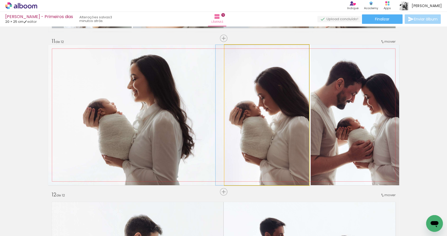
drag, startPoint x: 272, startPoint y: 116, endPoint x: 261, endPoint y: 115, distance: 11.3
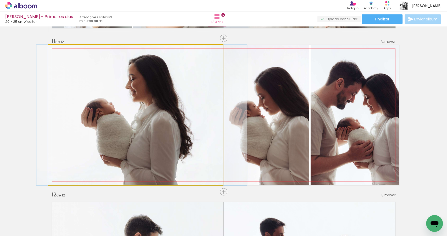
drag, startPoint x: 119, startPoint y: 120, endPoint x: 127, endPoint y: 122, distance: 8.5
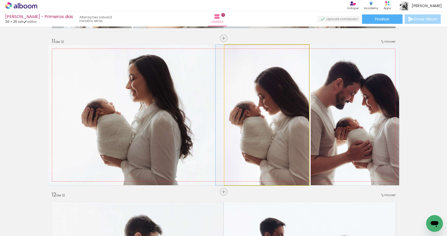
click at [270, 127] on quentale-photo at bounding box center [266, 115] width 85 height 140
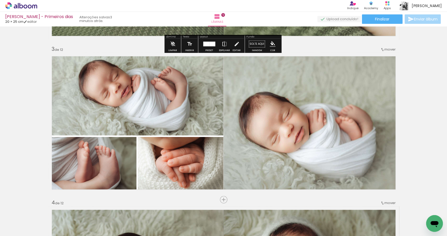
scroll to position [331, 0]
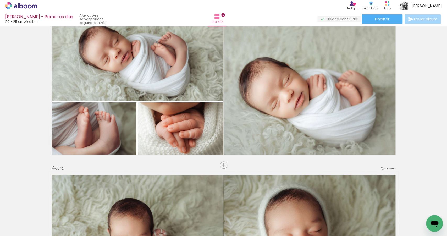
click at [30, 220] on div "Biblioteca 0 de 35 fotos Todas as fotos Não utilizadas Adicionar Fotos" at bounding box center [16, 220] width 32 height 26
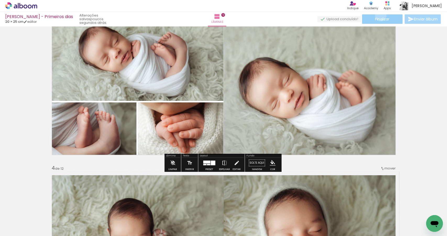
click at [379, 15] on paper-button "Finalizar" at bounding box center [382, 18] width 41 height 9
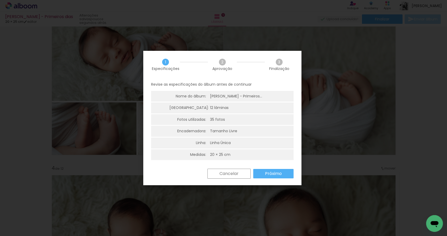
click at [0, 0] on slot "Próximo" at bounding box center [0, 0] width 0 height 0
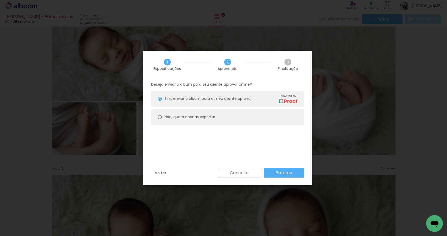
click at [210, 120] on paper-radio-button "Não, quero apenas exportar" at bounding box center [227, 117] width 153 height 16
type paper-radio-button "on"
click at [0, 0] on slot "Próximo" at bounding box center [0, 0] width 0 height 0
type input "Alta, 300 DPI"
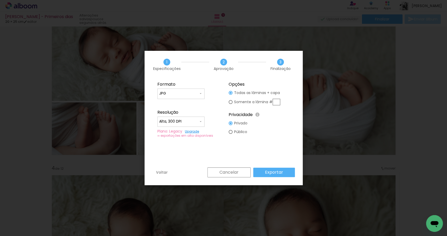
click at [0, 0] on slot "Exportar" at bounding box center [0, 0] width 0 height 0
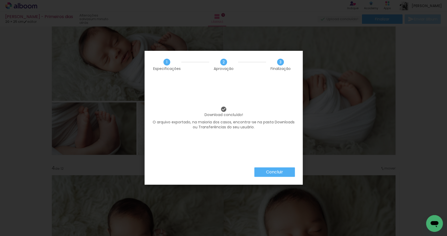
scroll to position [5028, 0]
click at [278, 169] on paper-button "Concluir" at bounding box center [274, 171] width 41 height 9
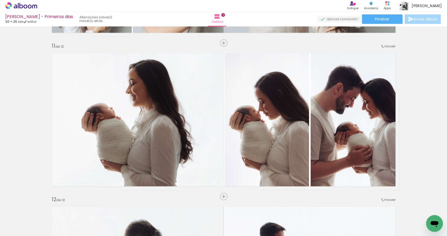
scroll to position [1516, 0]
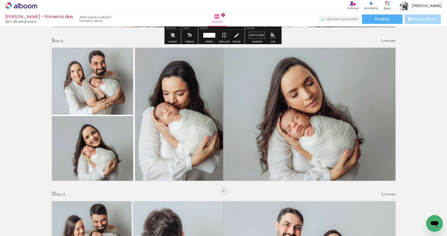
scroll to position [1259, 0]
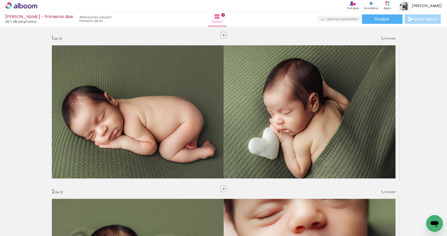
scroll to position [5028, 0]
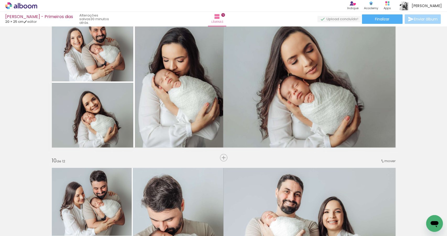
scroll to position [5028, 0]
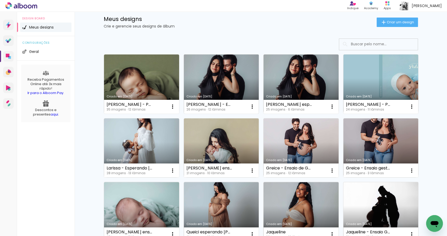
scroll to position [13, 0]
